Goal: Task Accomplishment & Management: Use online tool/utility

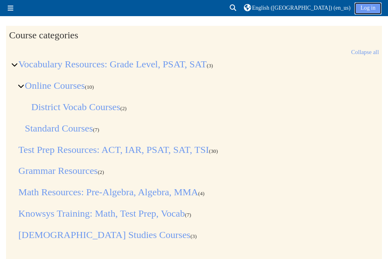
click at [365, 8] on link "Log in" at bounding box center [367, 8] width 27 height 12
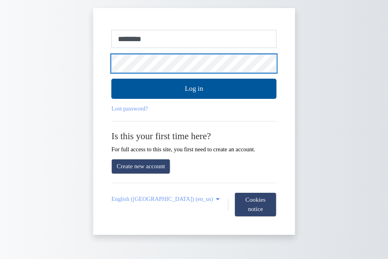
click at [111, 79] on button "Log in" at bounding box center [193, 89] width 165 height 20
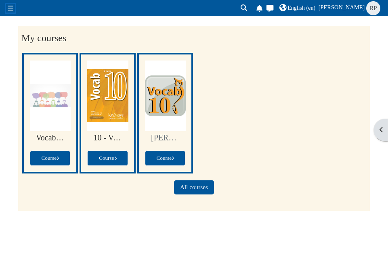
click at [10, 11] on span at bounding box center [11, 8] width 6 height 6
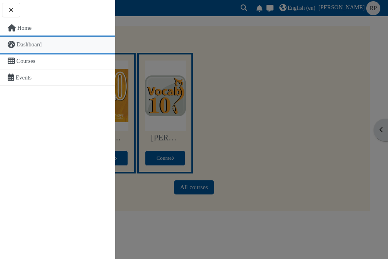
click at [31, 44] on span "Dashboard" at bounding box center [29, 44] width 25 height 6
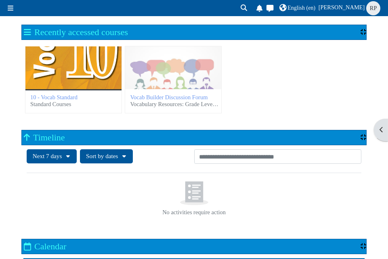
click at [104, 73] on div "10 - Vocab Standard" at bounding box center [73, 67] width 96 height 43
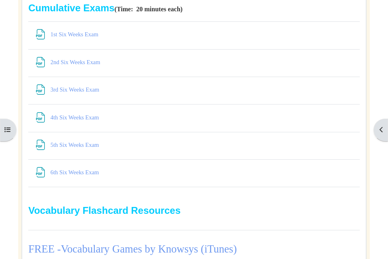
scroll to position [1592, 0]
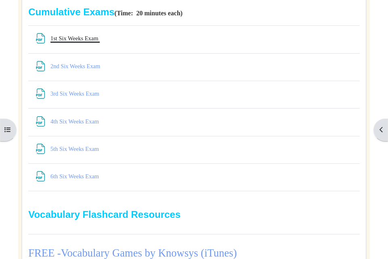
click at [82, 39] on link "1st Six Weeks Exam File" at bounding box center [74, 38] width 49 height 6
click at [81, 41] on link "1st Six Weeks Exam File" at bounding box center [74, 38] width 49 height 6
